Goal: Book appointment/travel/reservation

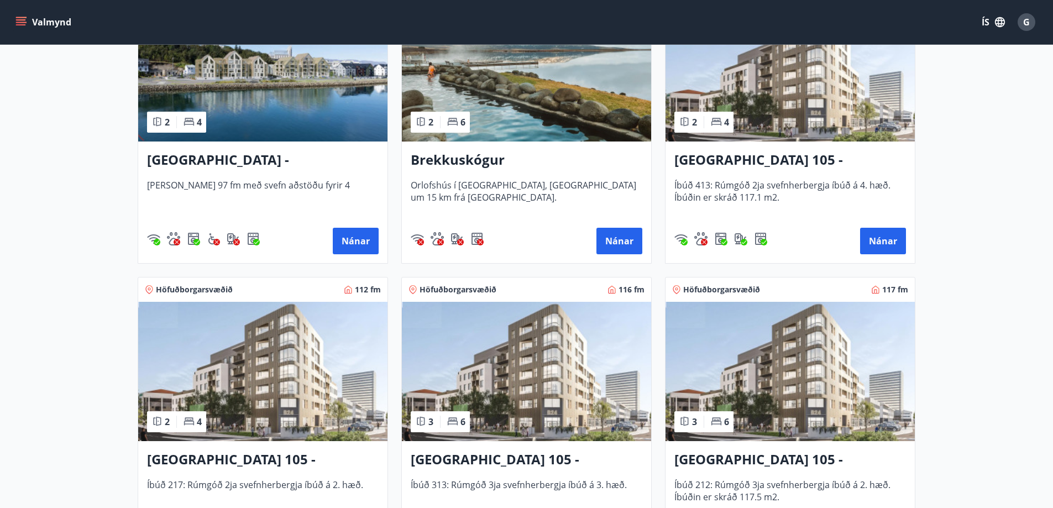
scroll to position [332, 0]
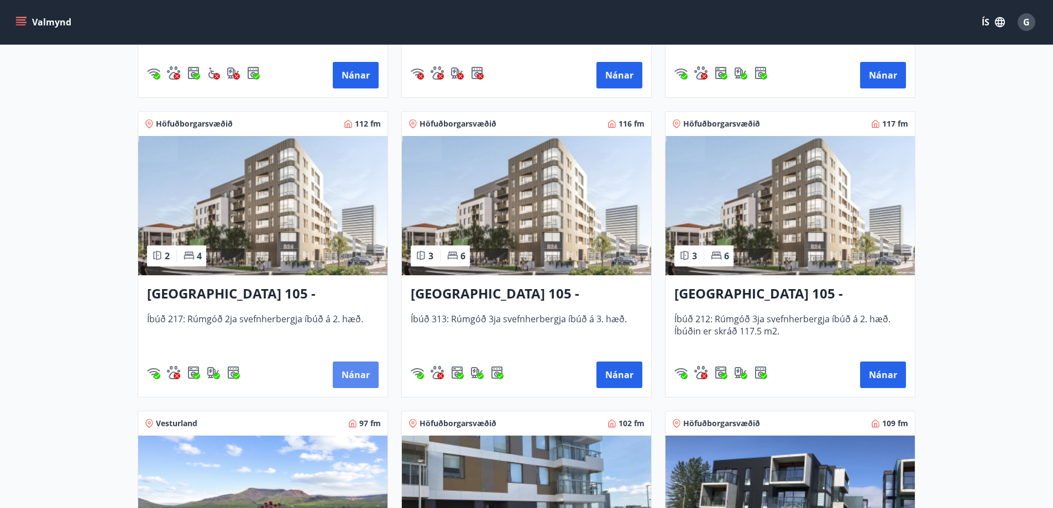
click at [359, 375] on button "Nánar" at bounding box center [356, 375] width 46 height 27
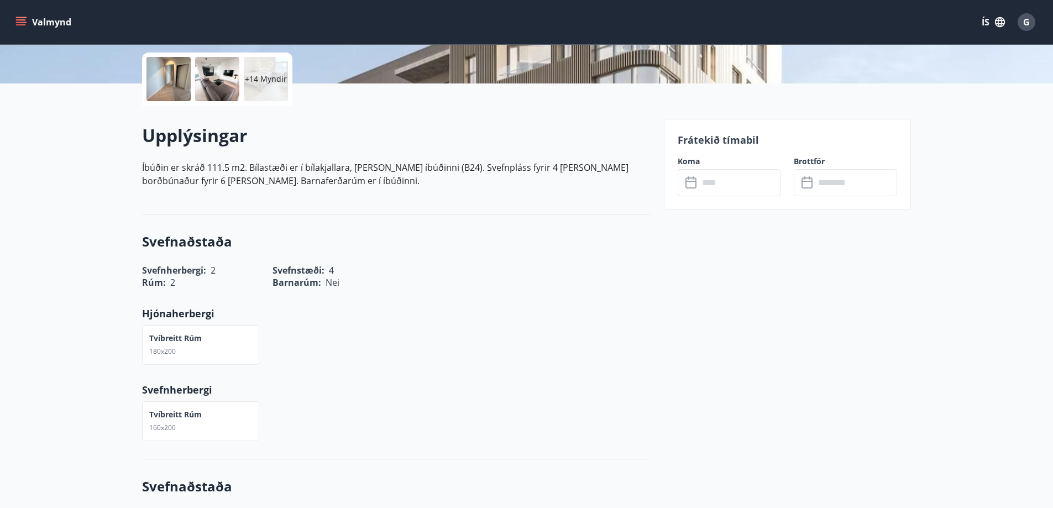
scroll to position [276, 0]
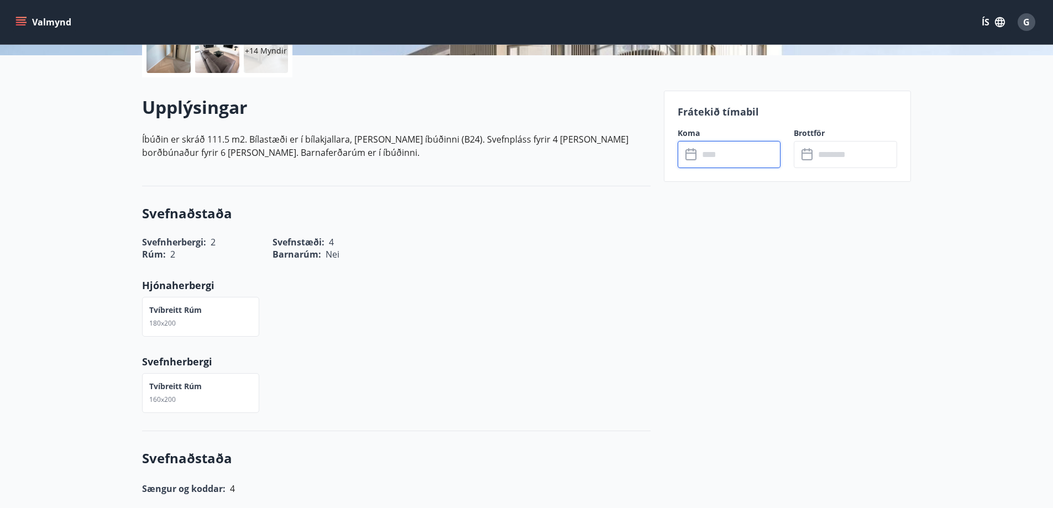
click at [742, 155] on input "text" at bounding box center [740, 154] width 82 height 27
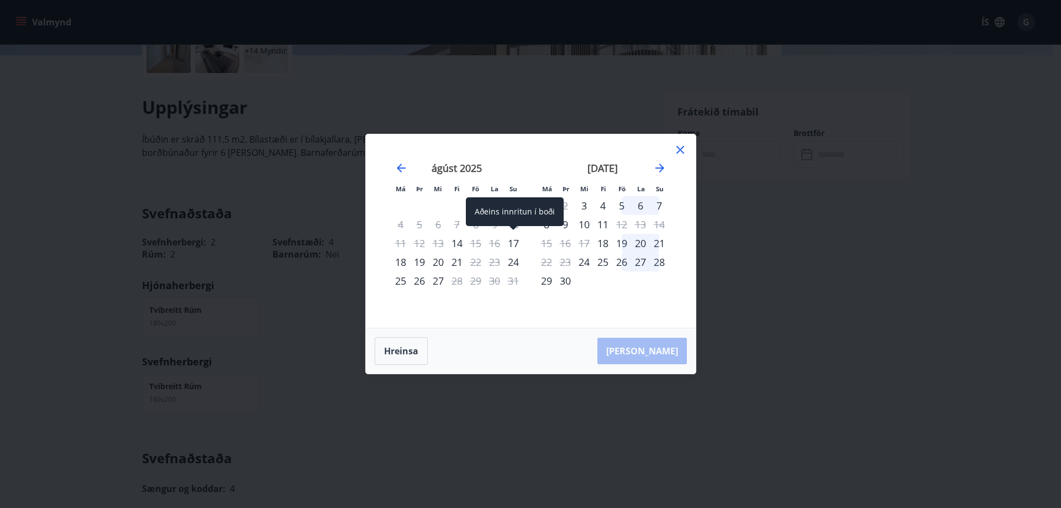
click at [514, 240] on div "17" at bounding box center [513, 243] width 19 height 19
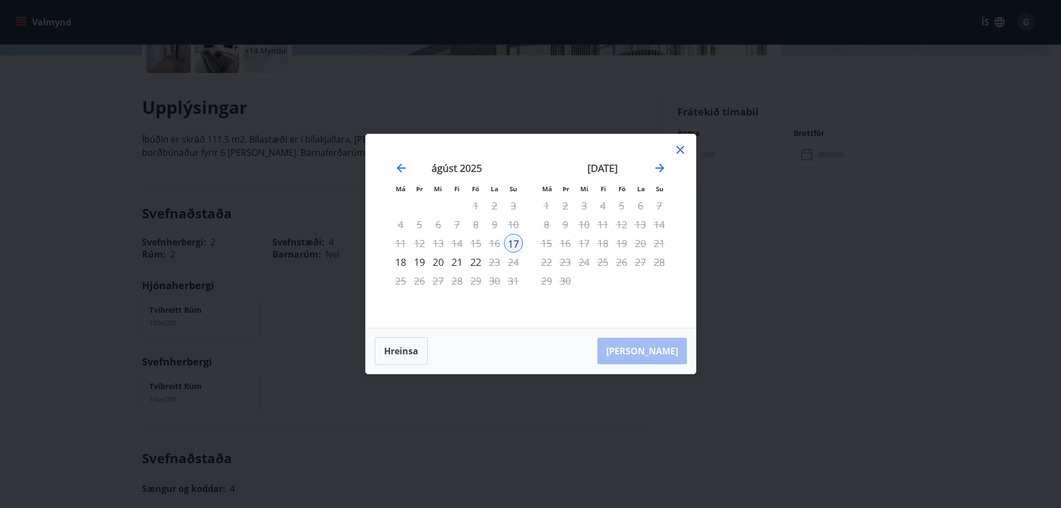
click at [438, 262] on div "20" at bounding box center [438, 262] width 19 height 19
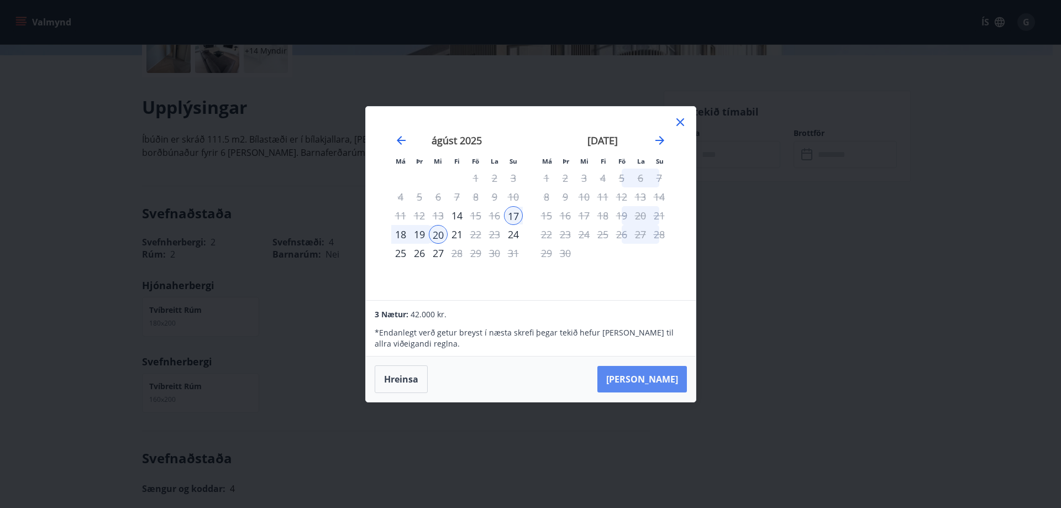
click at [659, 376] on button "Taka Frá" at bounding box center [643, 379] width 90 height 27
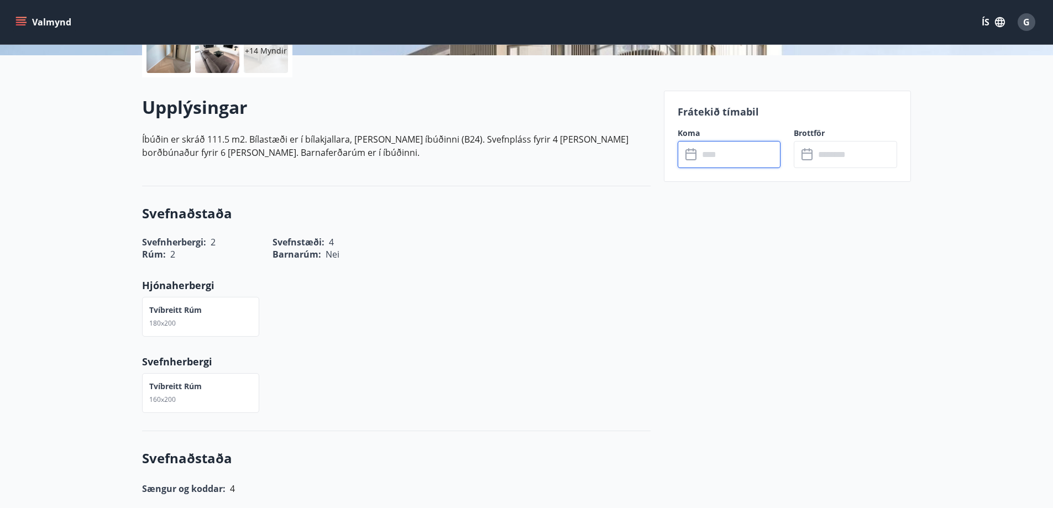
type input "******"
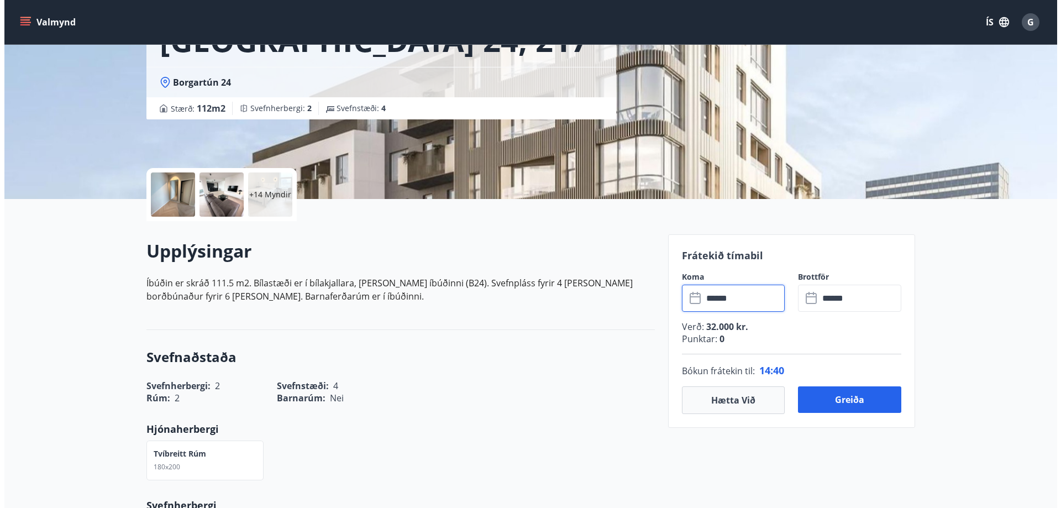
scroll to position [111, 0]
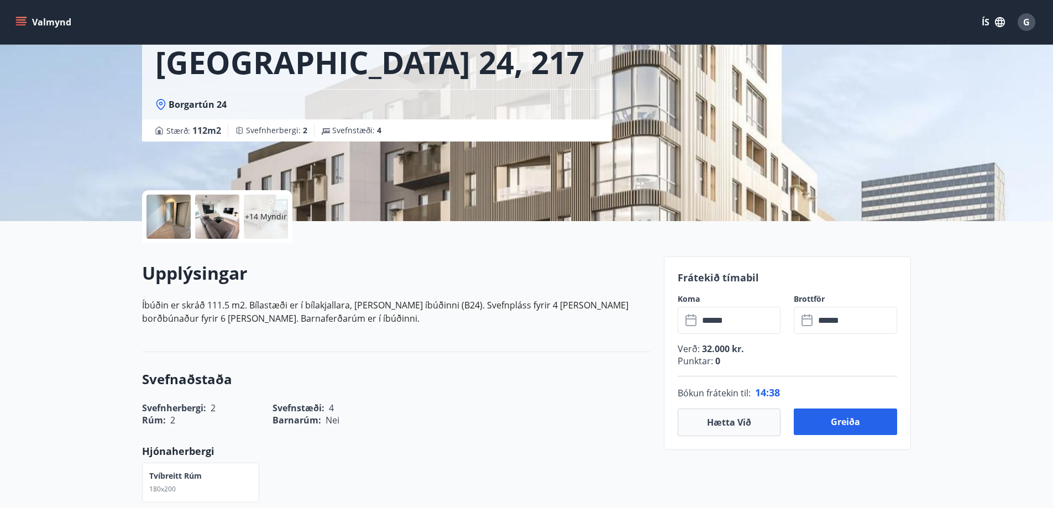
click at [226, 212] on div at bounding box center [217, 217] width 44 height 44
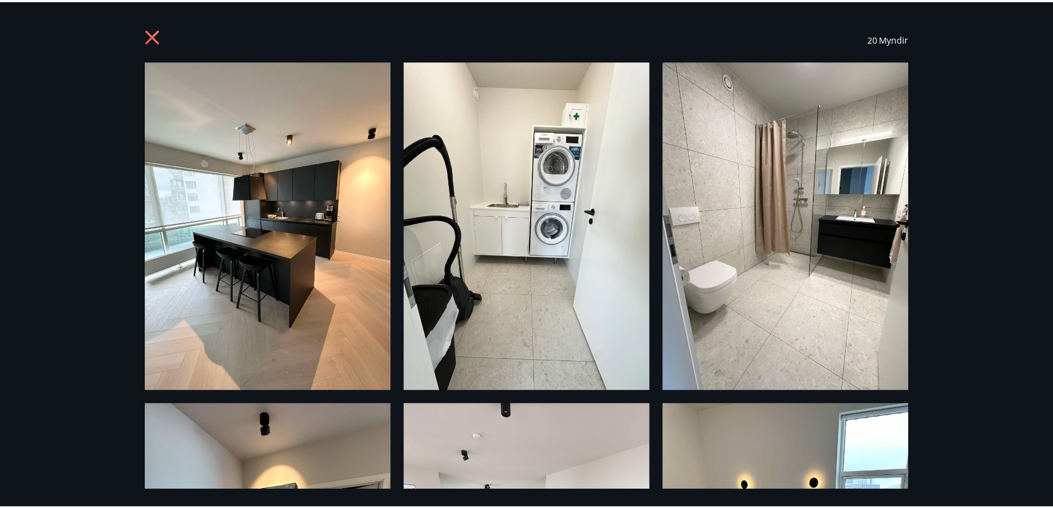
scroll to position [0, 0]
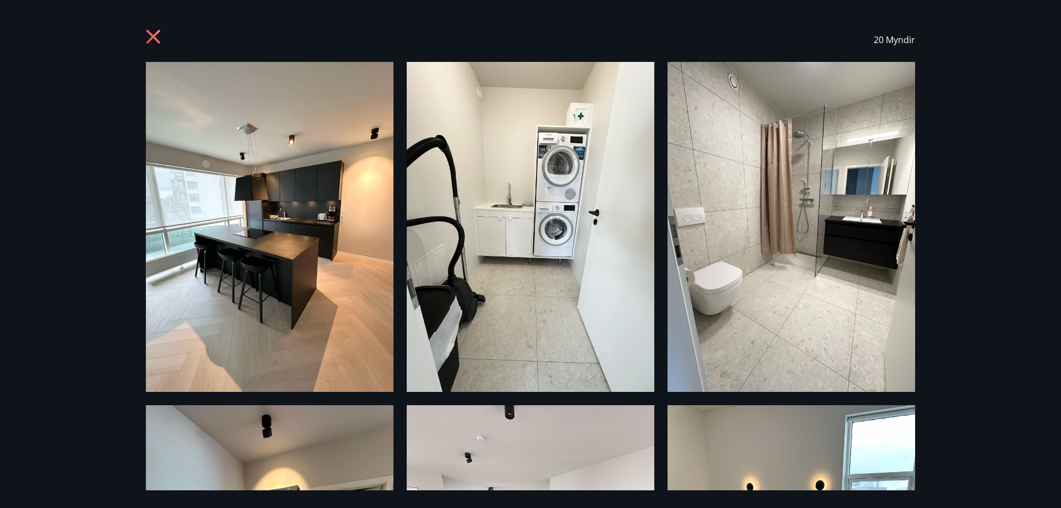
click at [150, 35] on icon at bounding box center [155, 38] width 18 height 18
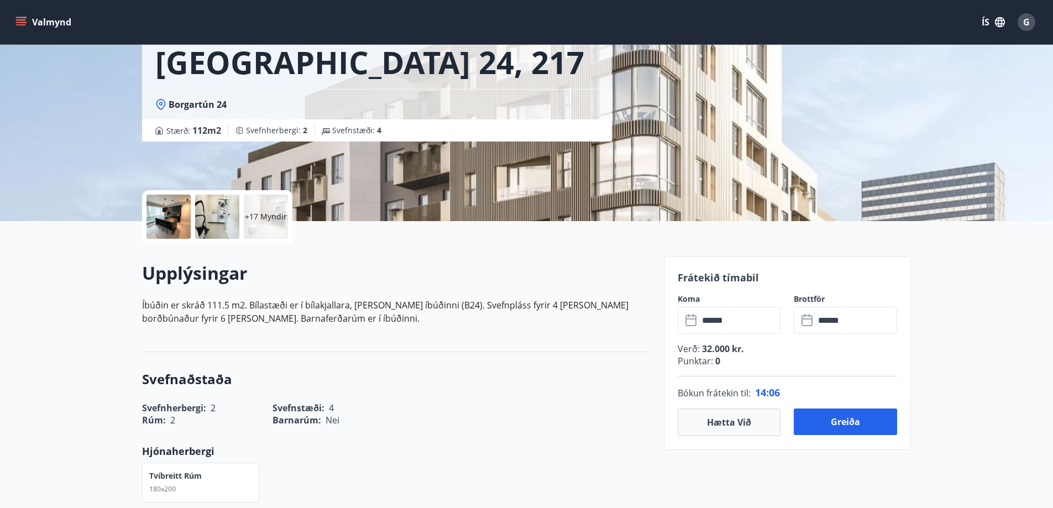
scroll to position [166, 0]
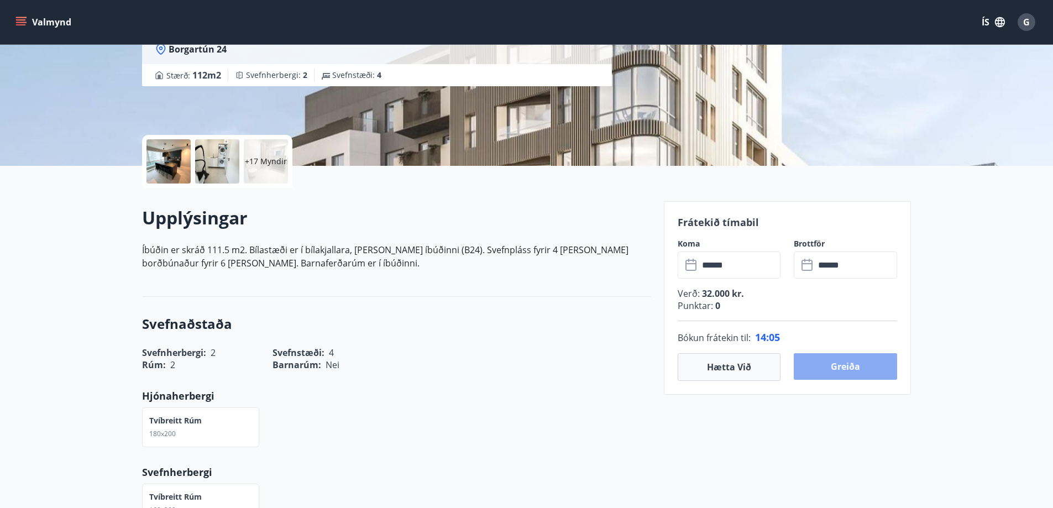
click at [860, 360] on button "Greiða" at bounding box center [845, 366] width 103 height 27
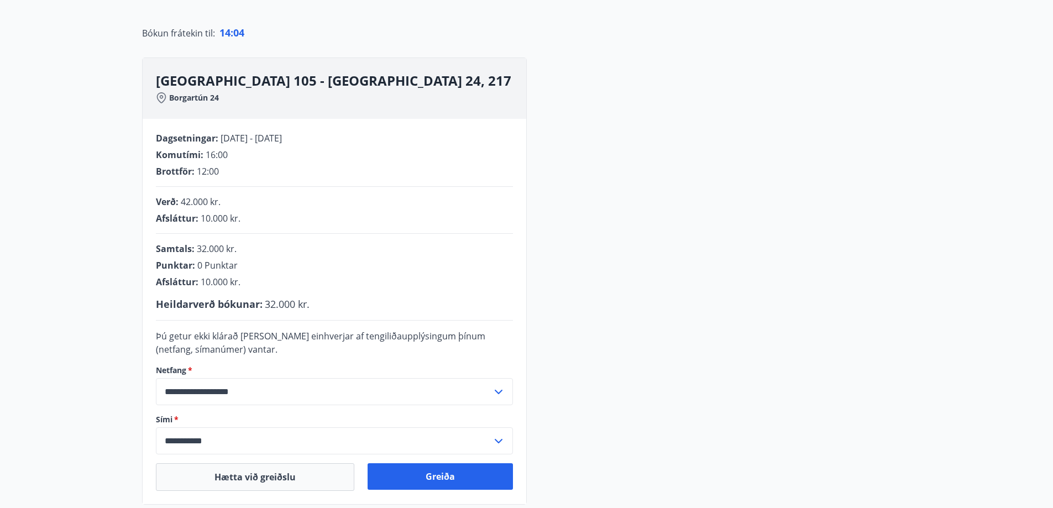
scroll to position [166, 0]
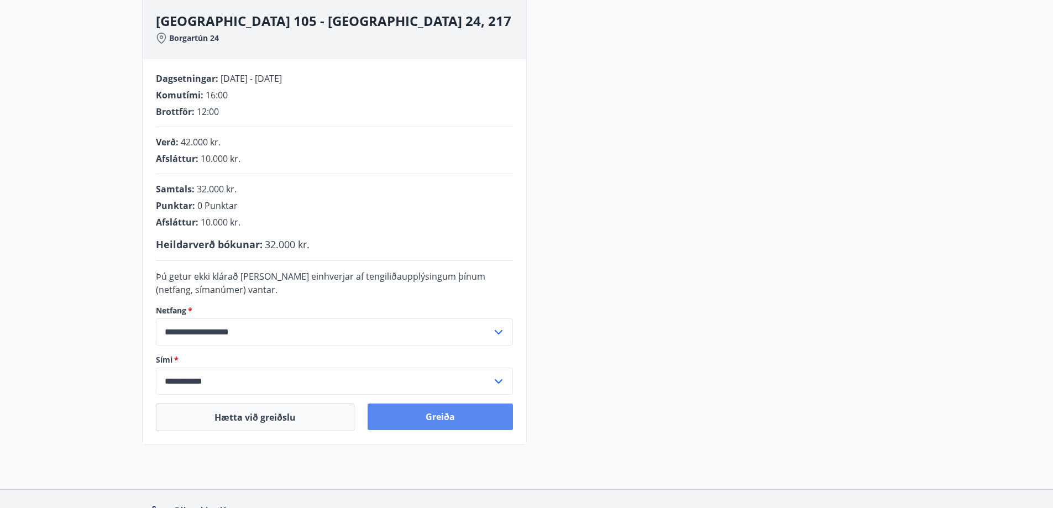
click at [444, 420] on button "Greiða" at bounding box center [440, 417] width 145 height 27
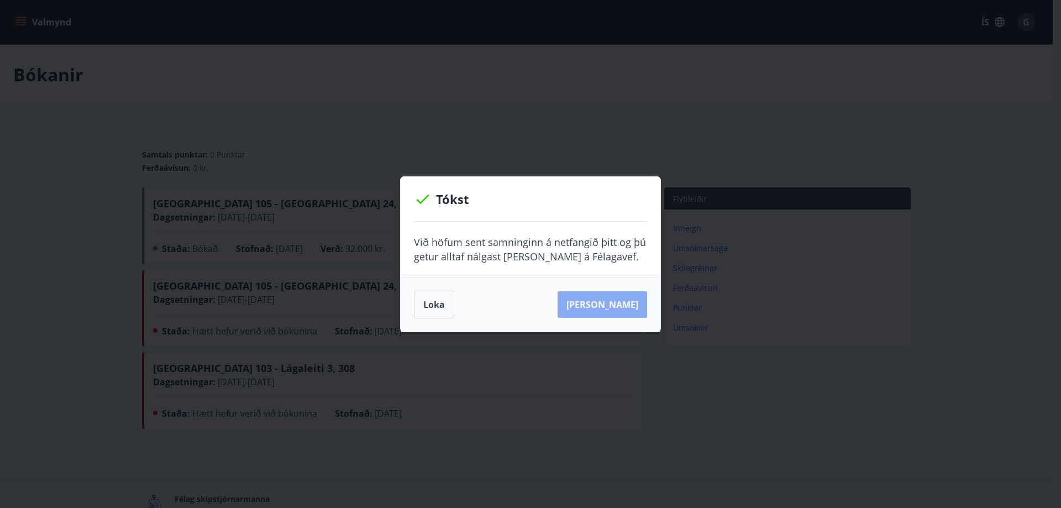
click at [627, 307] on button "[PERSON_NAME]" at bounding box center [603, 304] width 90 height 27
click at [448, 307] on button "Loka" at bounding box center [434, 305] width 40 height 28
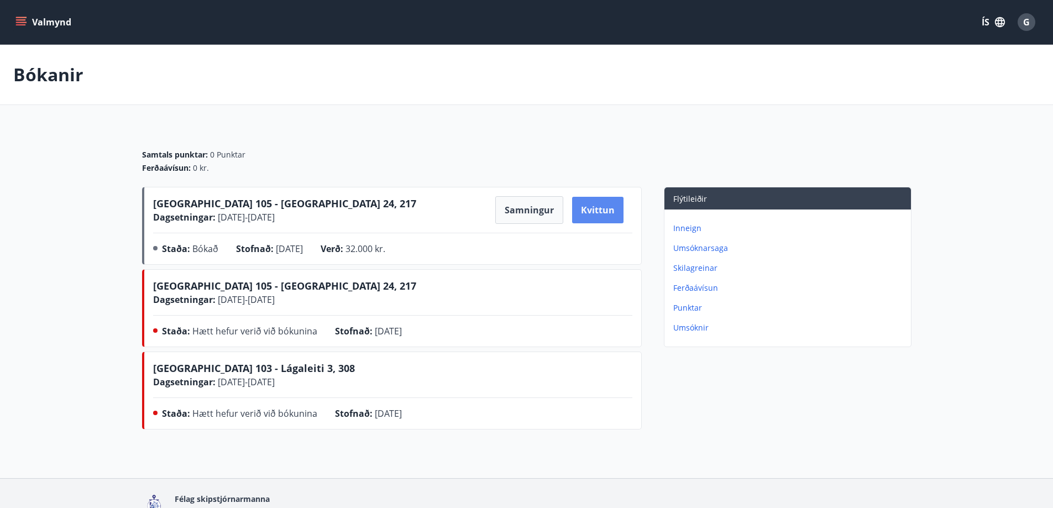
click at [601, 206] on button "Kvittun" at bounding box center [597, 210] width 51 height 27
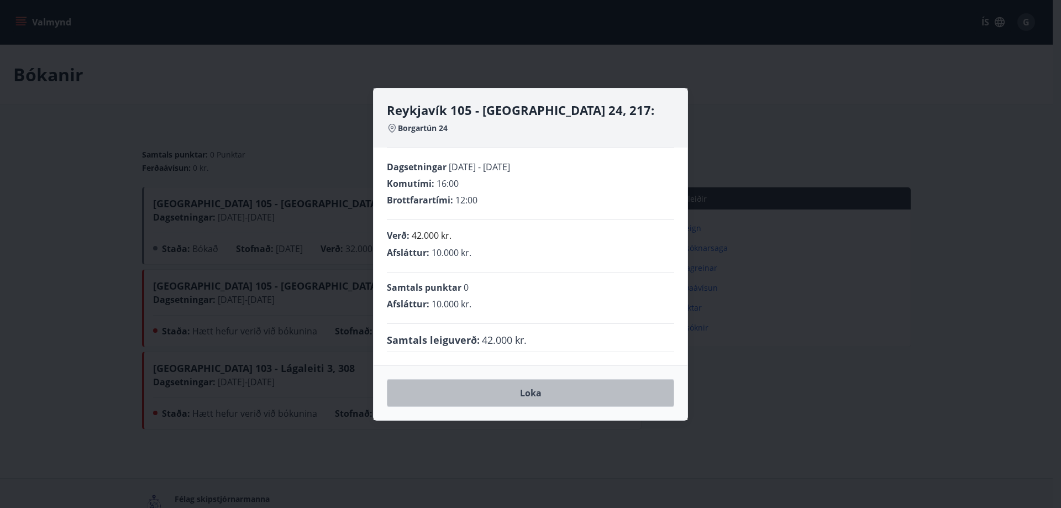
click at [540, 394] on button "Loka" at bounding box center [530, 393] width 287 height 28
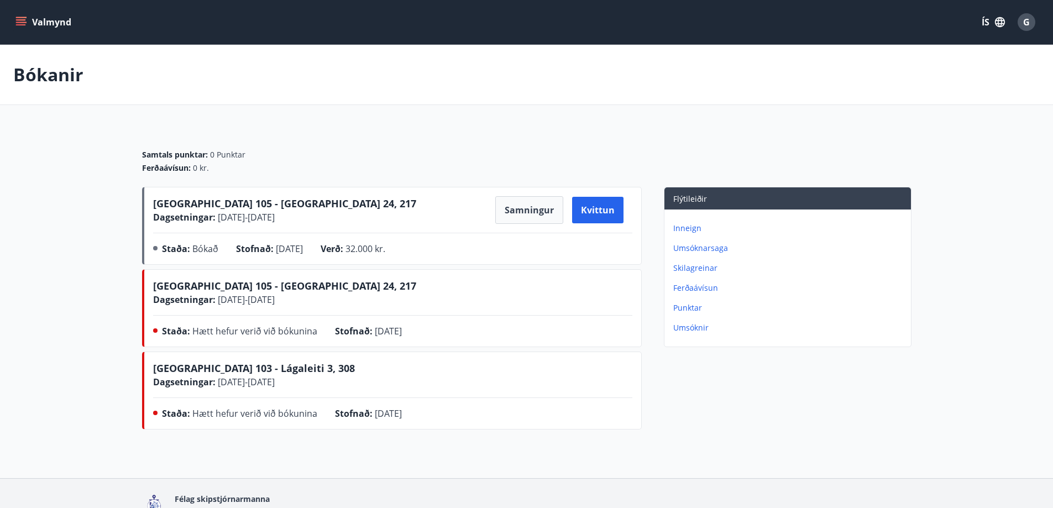
click at [693, 228] on p "Inneign" at bounding box center [789, 228] width 233 height 11
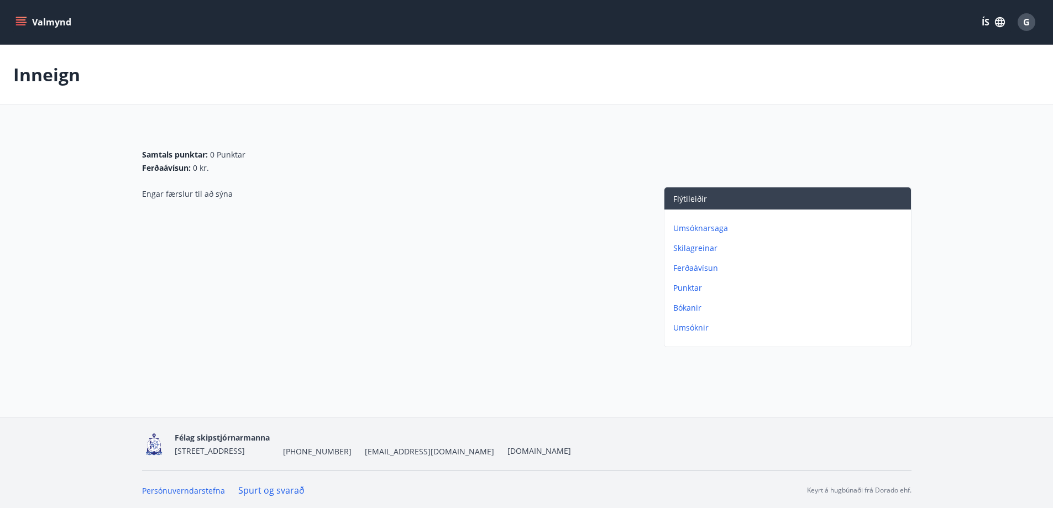
click at [710, 266] on p "Ferðaávísun" at bounding box center [789, 268] width 233 height 11
click at [697, 326] on p "Umsóknir" at bounding box center [789, 327] width 233 height 11
click at [18, 22] on icon "menu" at bounding box center [22, 22] width 12 height 1
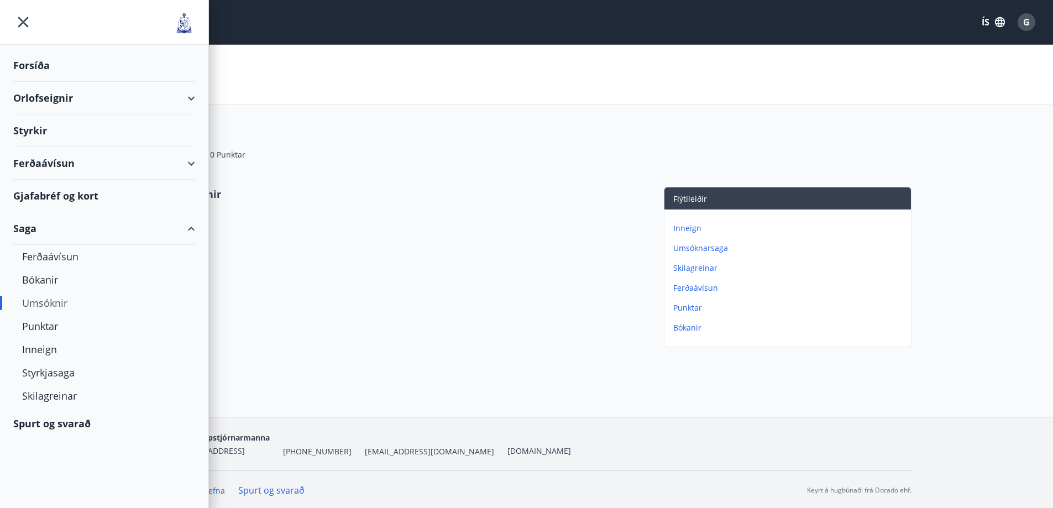
click at [64, 166] on div "Ferðaávísun" at bounding box center [104, 163] width 182 height 33
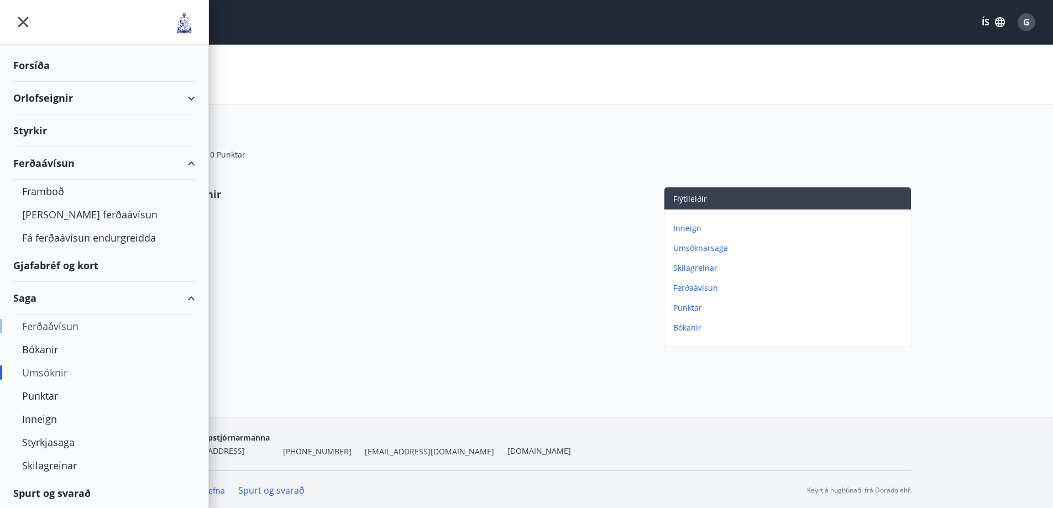
click at [65, 329] on div "Ferðaávísun" at bounding box center [104, 326] width 164 height 23
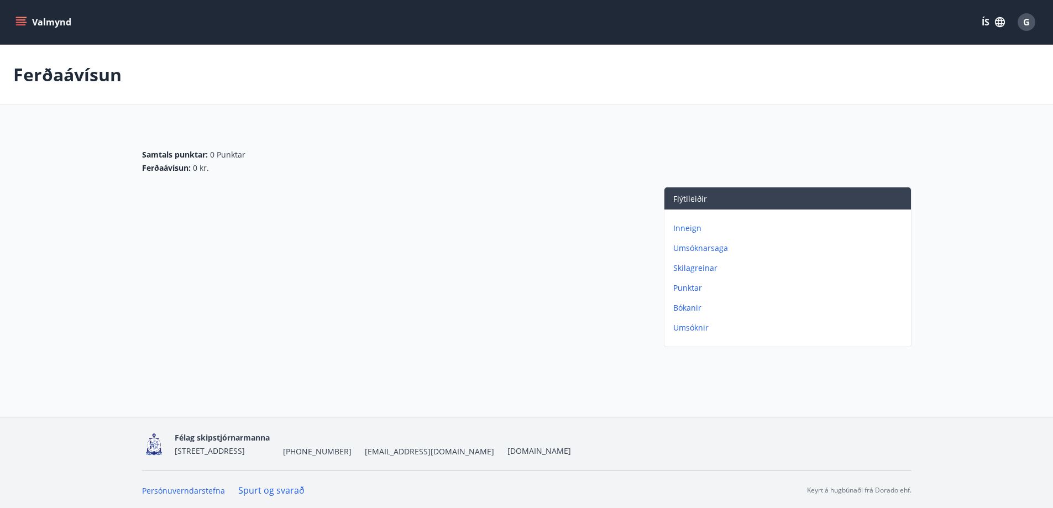
click at [699, 265] on p "Skilagreinar" at bounding box center [789, 268] width 233 height 11
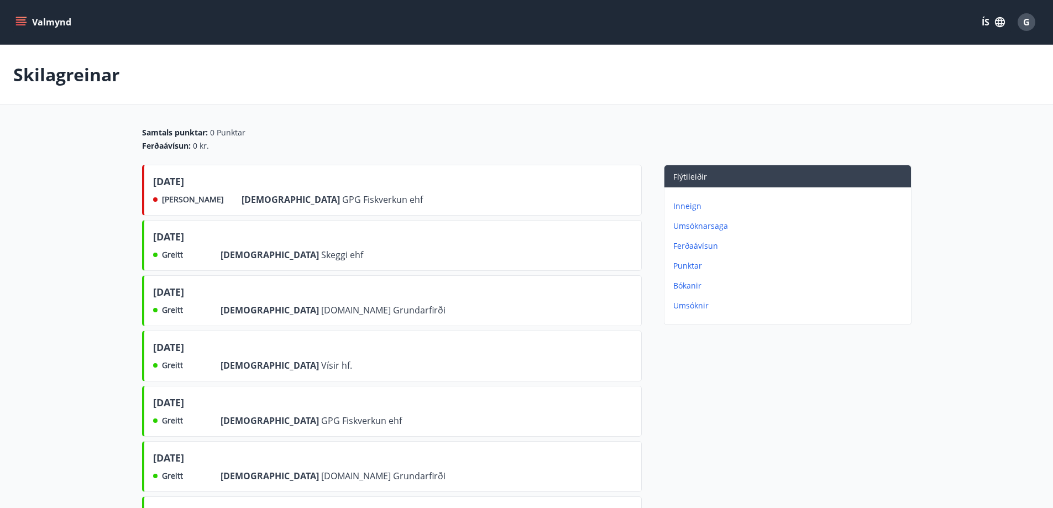
click at [19, 20] on icon "menu" at bounding box center [21, 19] width 10 height 1
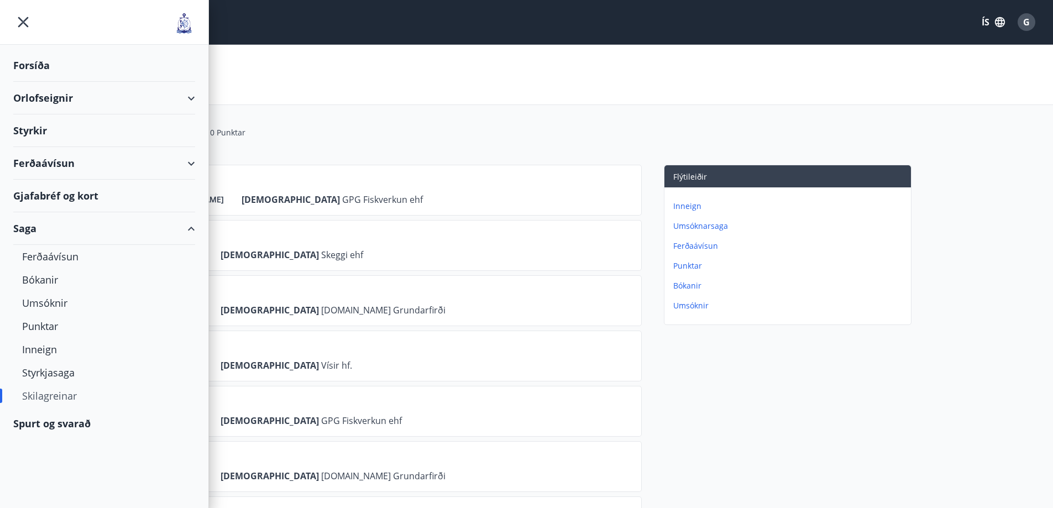
click at [45, 66] on div "Forsíða" at bounding box center [104, 65] width 182 height 33
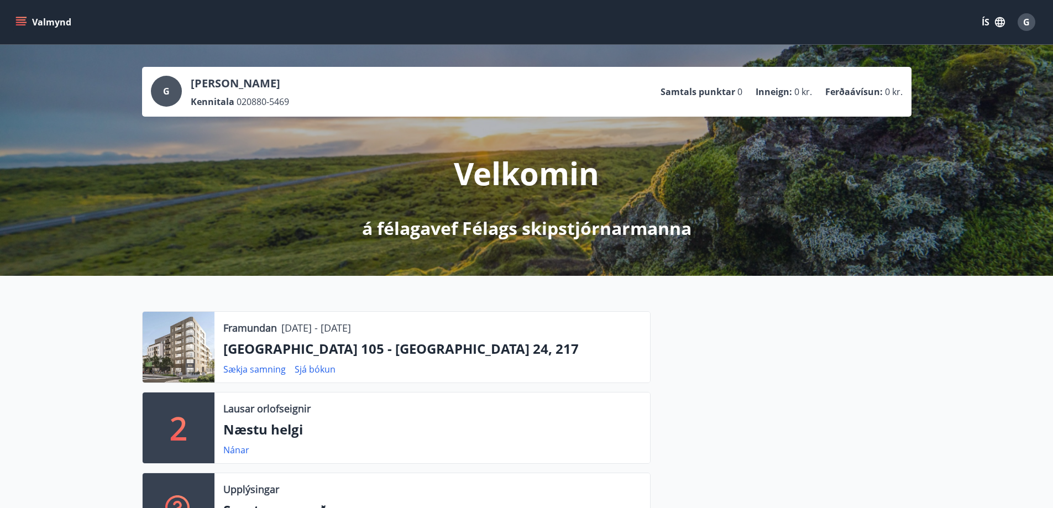
click at [296, 352] on p "[GEOGRAPHIC_DATA] 105 - [GEOGRAPHIC_DATA] 24, 217" at bounding box center [432, 348] width 418 height 19
click at [23, 19] on icon "menu" at bounding box center [20, 22] width 11 height 11
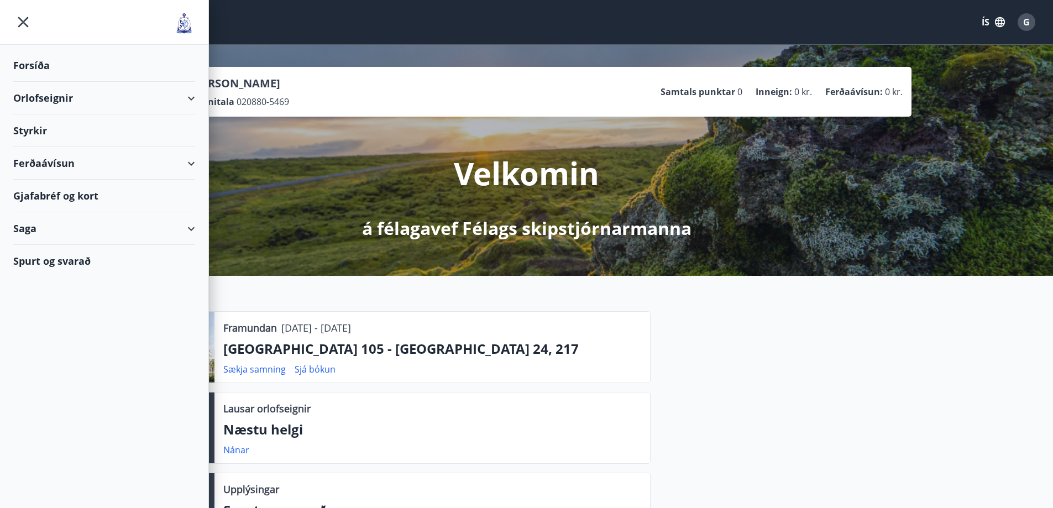
click at [78, 98] on div "Orlofseignir" at bounding box center [104, 98] width 182 height 33
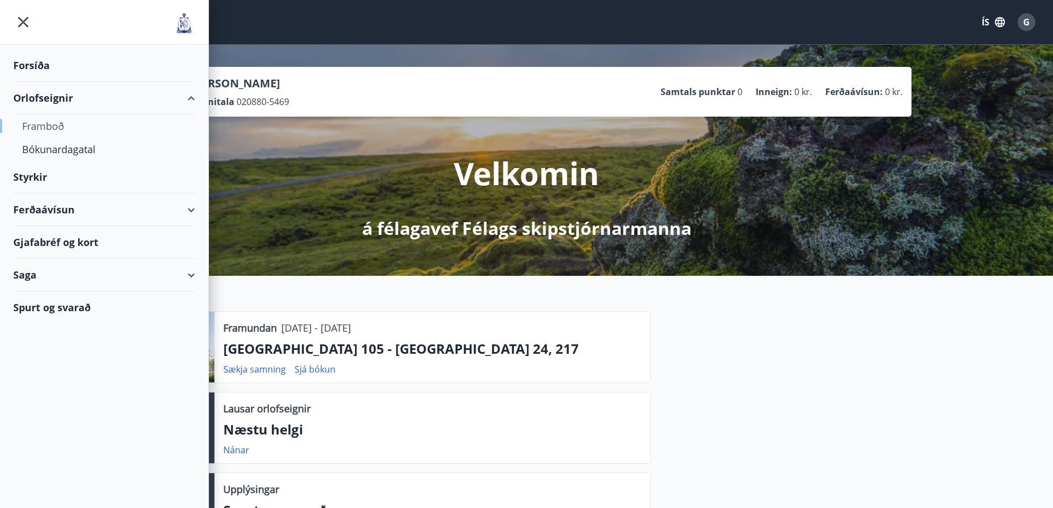
click at [72, 124] on div "Framboð" at bounding box center [104, 125] width 164 height 23
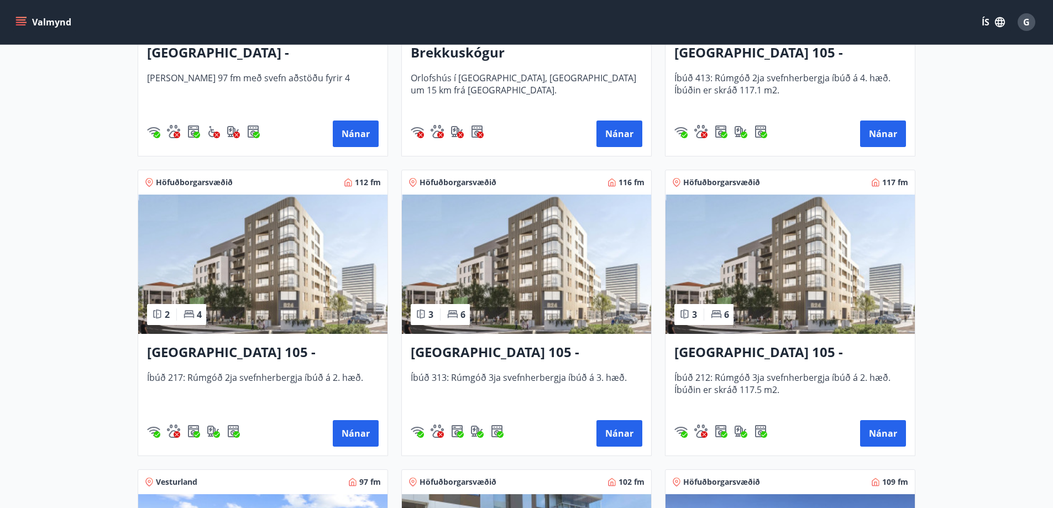
scroll to position [387, 0]
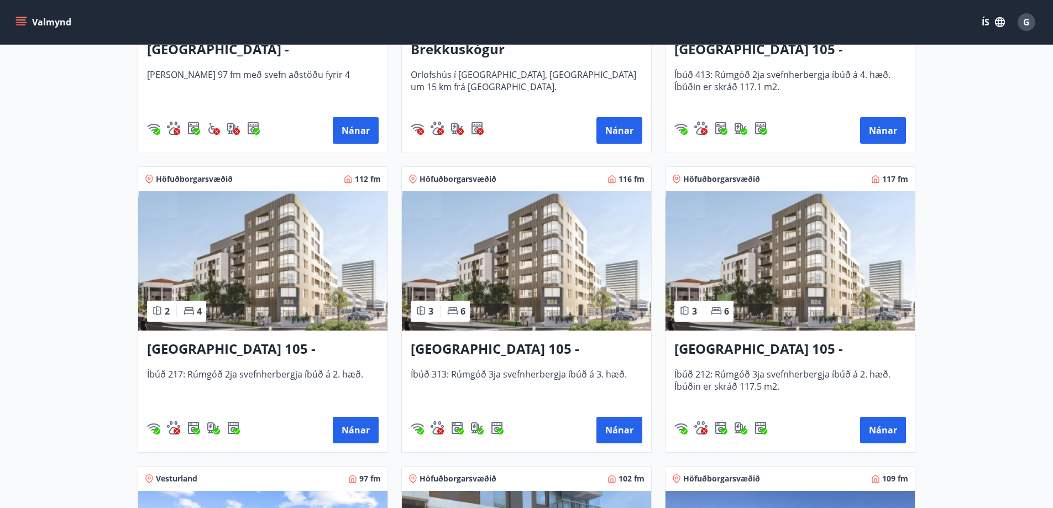
click at [263, 303] on img at bounding box center [262, 260] width 249 height 139
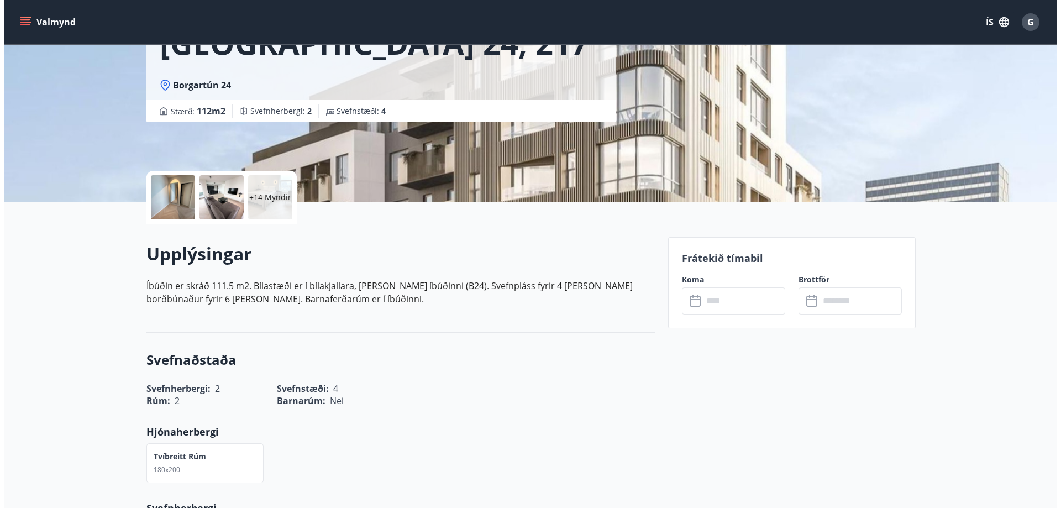
scroll to position [166, 0]
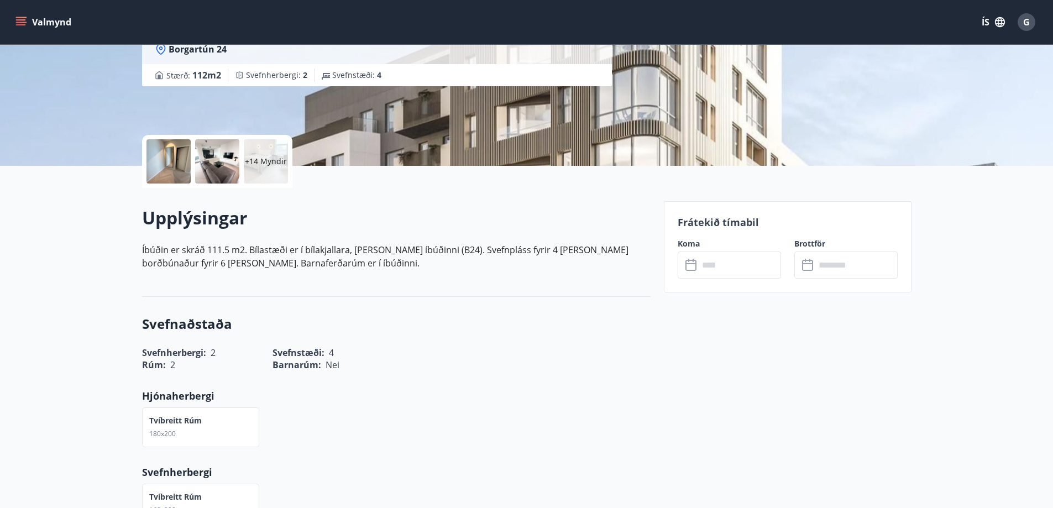
click at [253, 156] on p "+14 Myndir" at bounding box center [266, 161] width 42 height 11
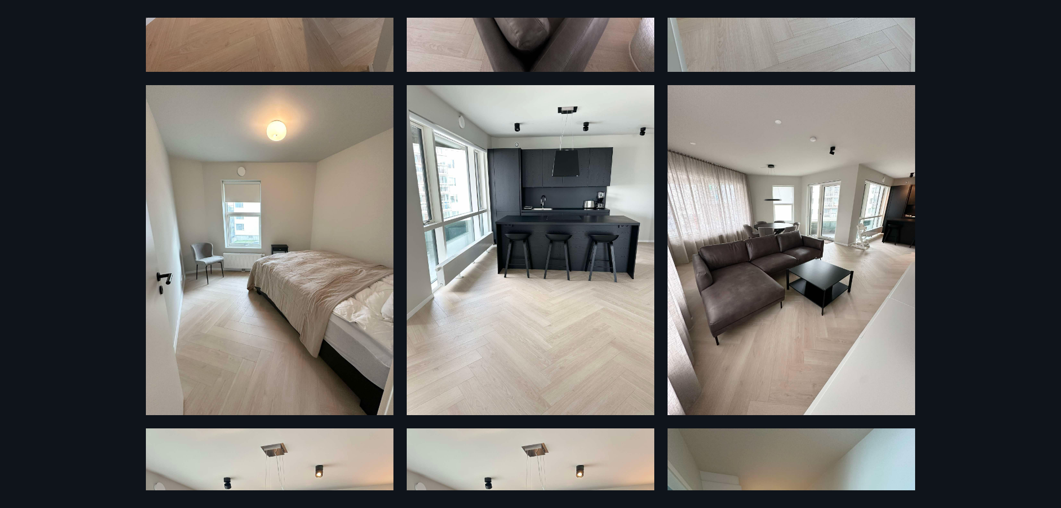
scroll to position [884, 0]
